Goal: Transaction & Acquisition: Purchase product/service

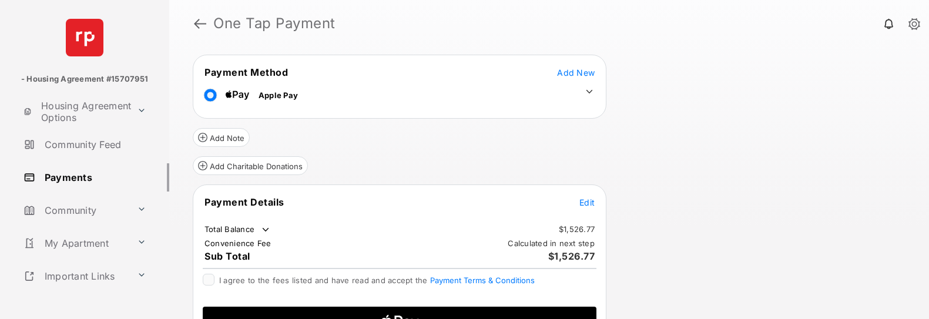
scroll to position [111, 0]
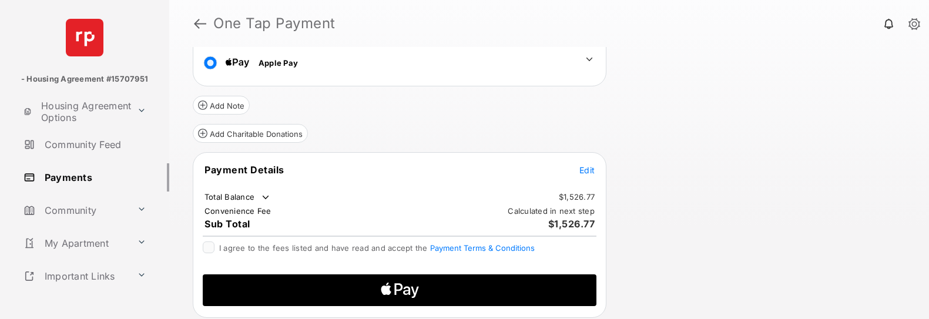
click at [583, 174] on span "Edit" at bounding box center [587, 170] width 15 height 10
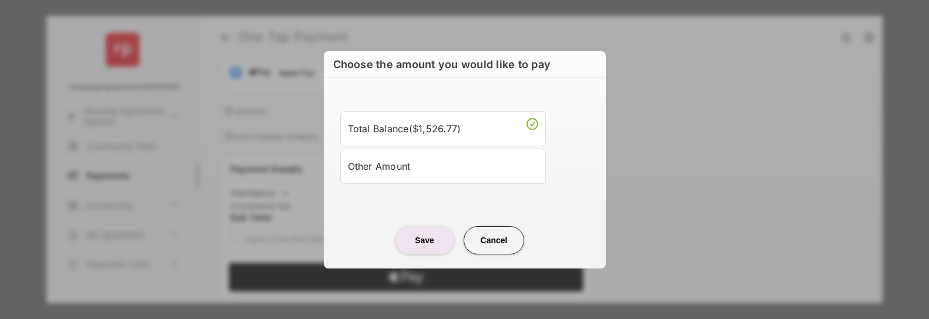
click at [413, 171] on div "Other Amount" at bounding box center [443, 166] width 190 height 20
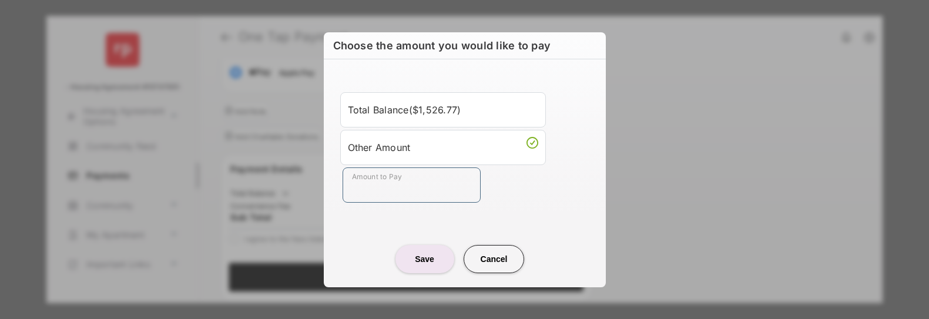
click at [406, 188] on input "Amount to Pay" at bounding box center [412, 185] width 138 height 35
type input "****"
click at [418, 263] on button "Save" at bounding box center [425, 259] width 59 height 28
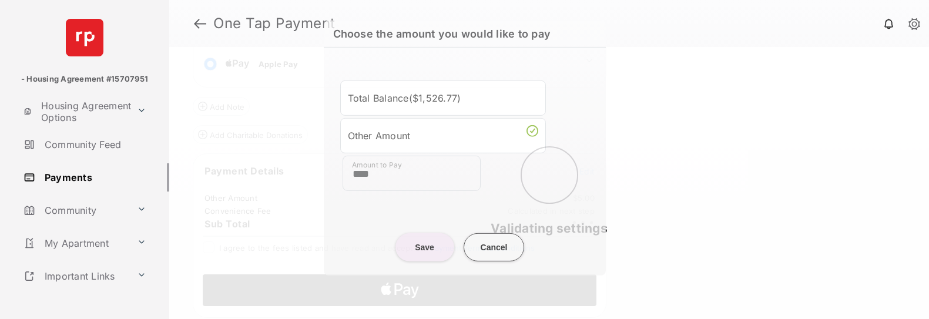
scroll to position [109, 0]
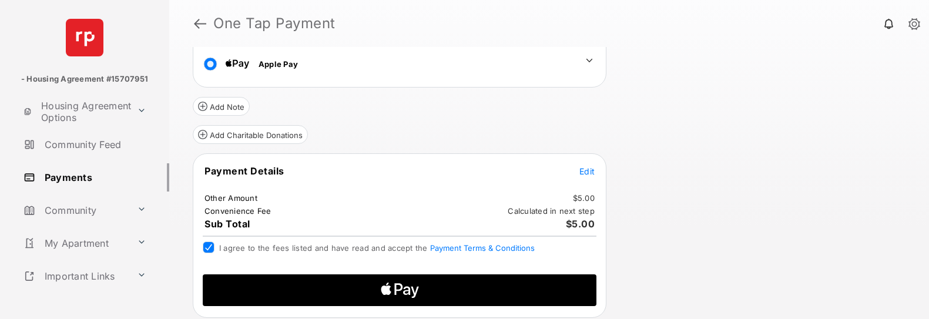
click at [388, 288] on icon "Apple Pay" at bounding box center [386, 289] width 10 height 9
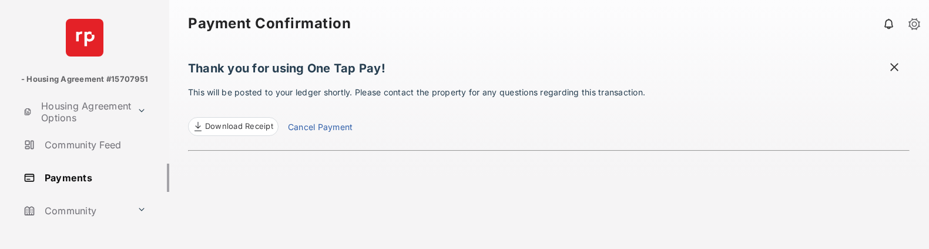
click at [78, 181] on link "Payments" at bounding box center [94, 177] width 150 height 28
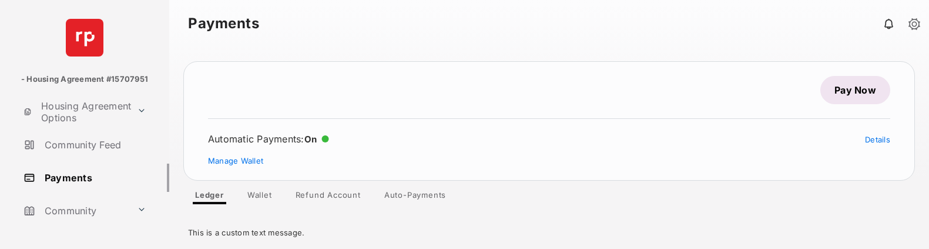
click at [849, 87] on link "Pay Now" at bounding box center [856, 90] width 70 height 28
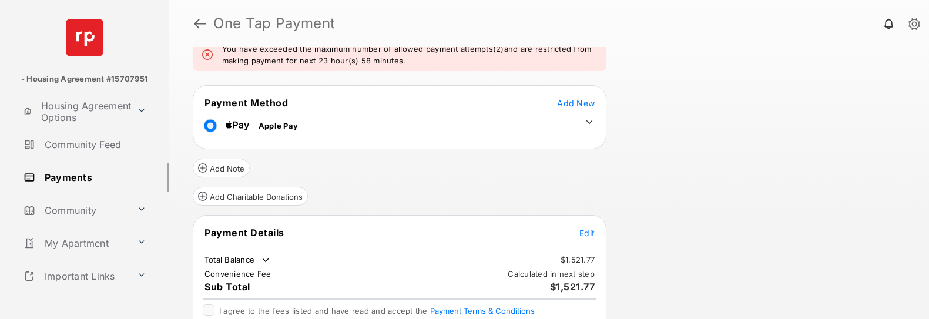
scroll to position [156, 0]
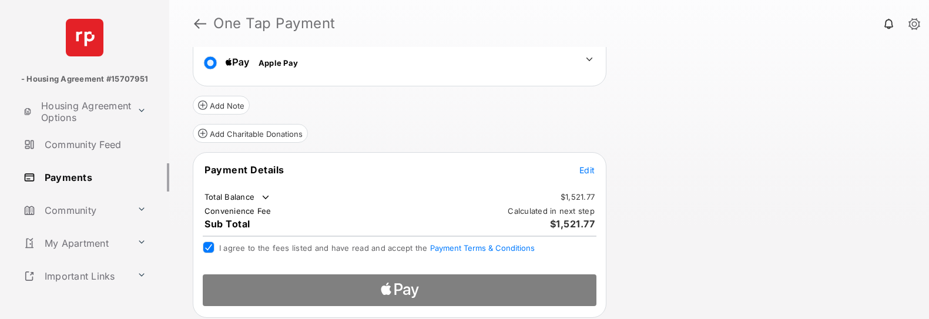
click at [476, 284] on div at bounding box center [399, 286] width 413 height 43
